Goal: Download file/media

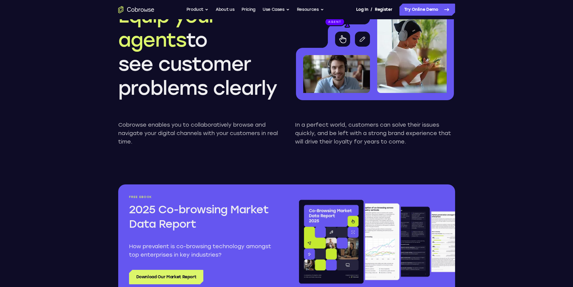
scroll to position [632, 0]
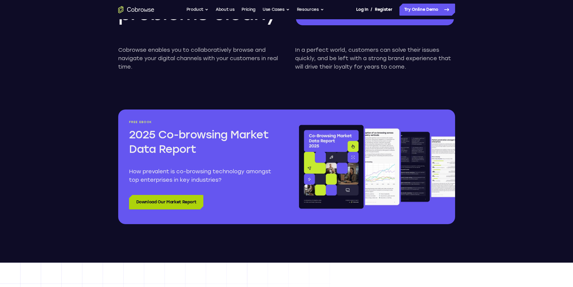
click at [131, 206] on link "Download Our Market Report" at bounding box center [166, 202] width 75 height 14
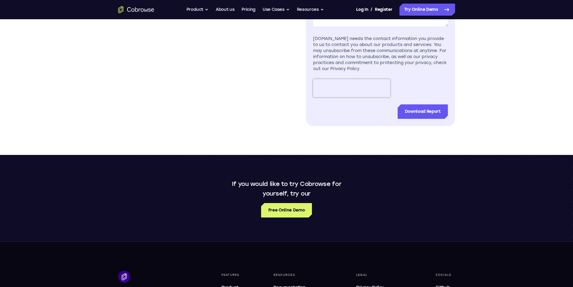
scroll to position [331, 0]
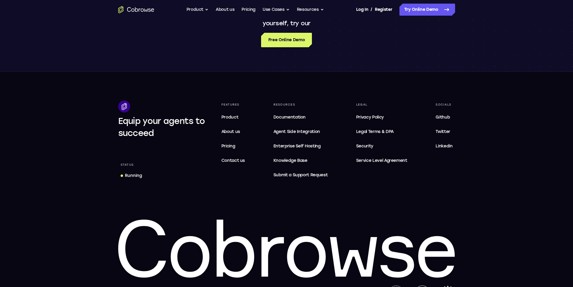
scroll to position [511, 0]
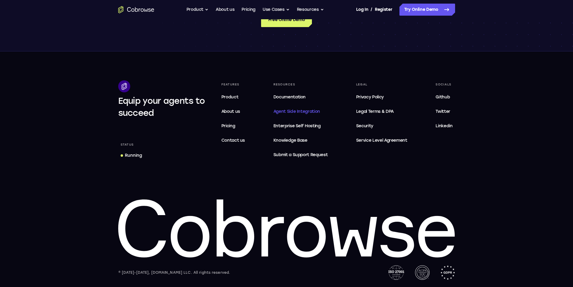
click at [319, 112] on span "Agent Side Integration" at bounding box center [300, 111] width 54 height 7
